Goal: Information Seeking & Learning: Check status

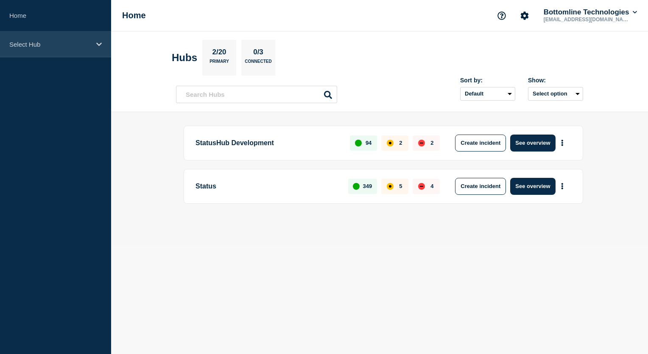
click at [87, 44] on p "Select Hub" at bounding box center [49, 44] width 81 height 7
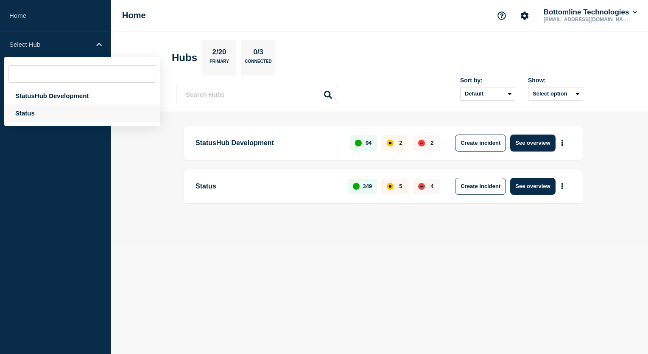
click at [59, 113] on div "Status" at bounding box center [82, 112] width 156 height 17
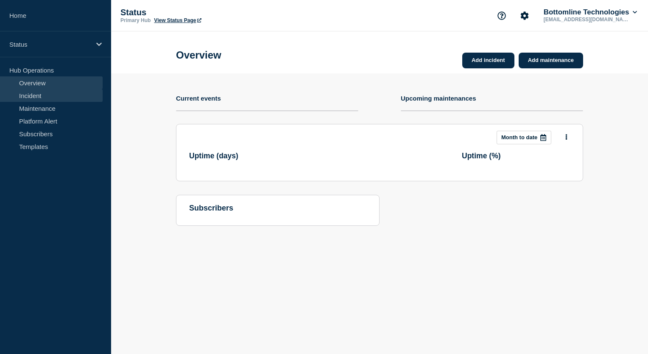
click at [61, 99] on link "Incident" at bounding box center [51, 95] width 103 height 13
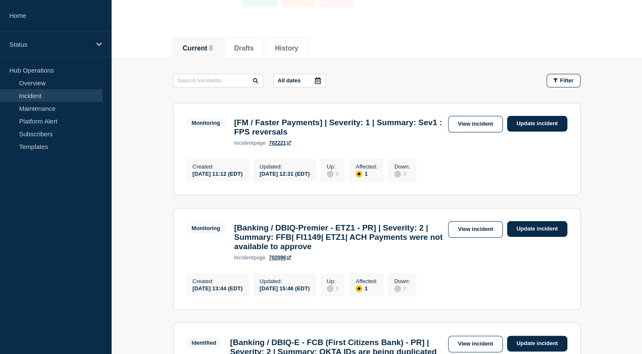
scroll to position [85, 0]
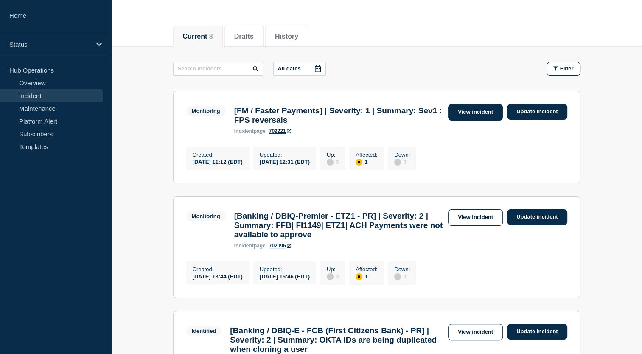
click at [465, 112] on link "View incident" at bounding box center [475, 112] width 55 height 17
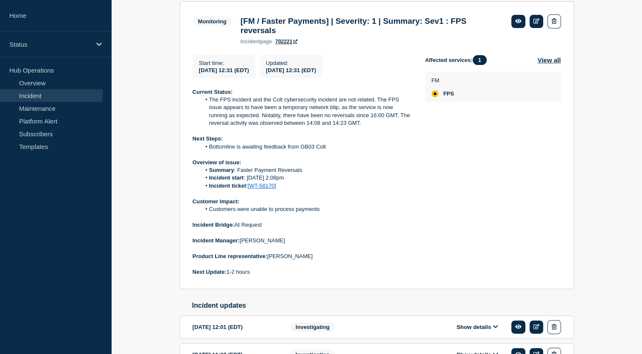
scroll to position [253, 0]
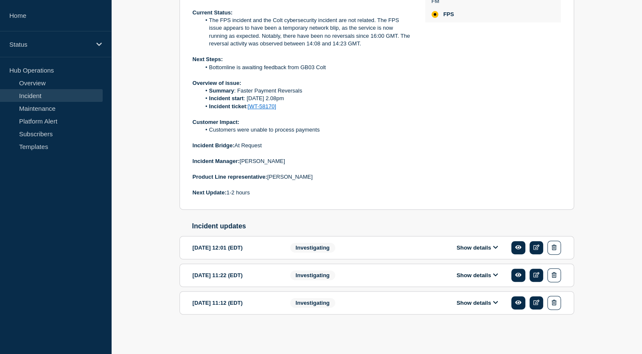
click at [492, 248] on button "Show details" at bounding box center [477, 247] width 47 height 7
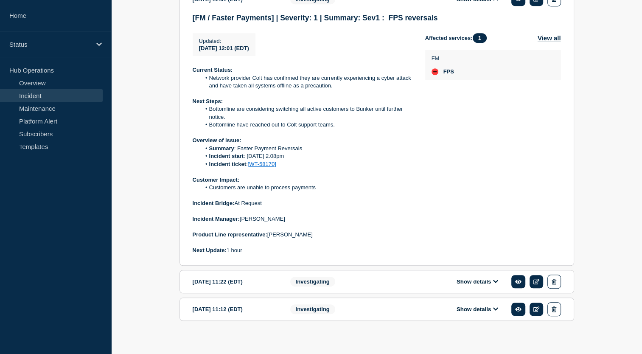
scroll to position [509, 0]
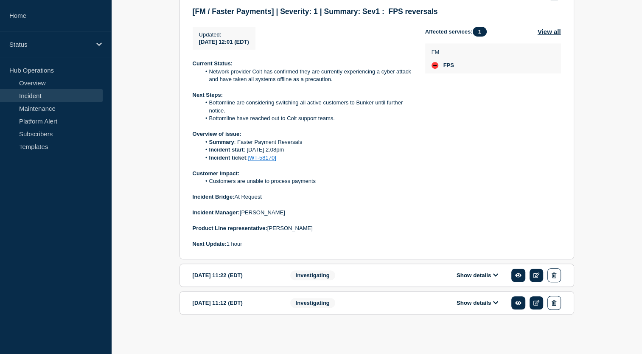
click at [481, 276] on button "Show details" at bounding box center [477, 275] width 47 height 7
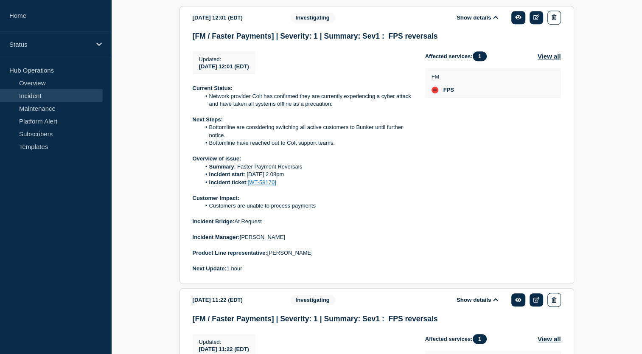
scroll to position [476, 0]
